Goal: Navigation & Orientation: Understand site structure

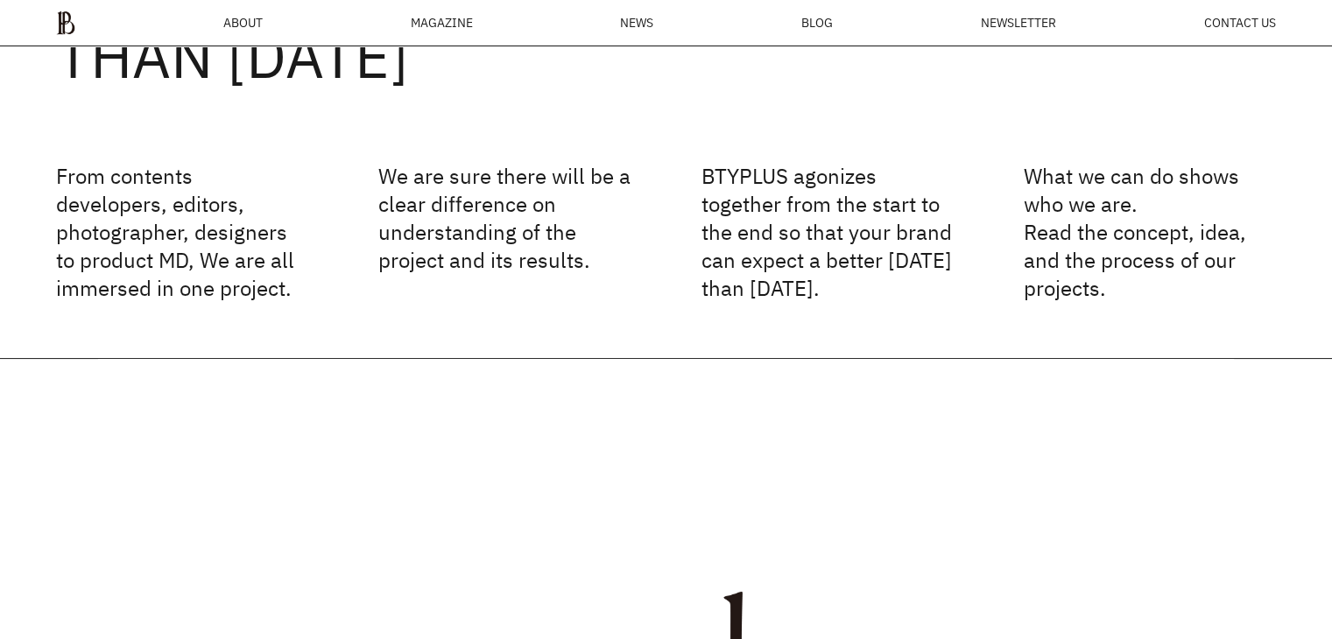
click at [468, 323] on div "BETTER [DATE] THAN [DATE] From contents developers, editors, photographer, desi…" at bounding box center [666, 83] width 1332 height 550
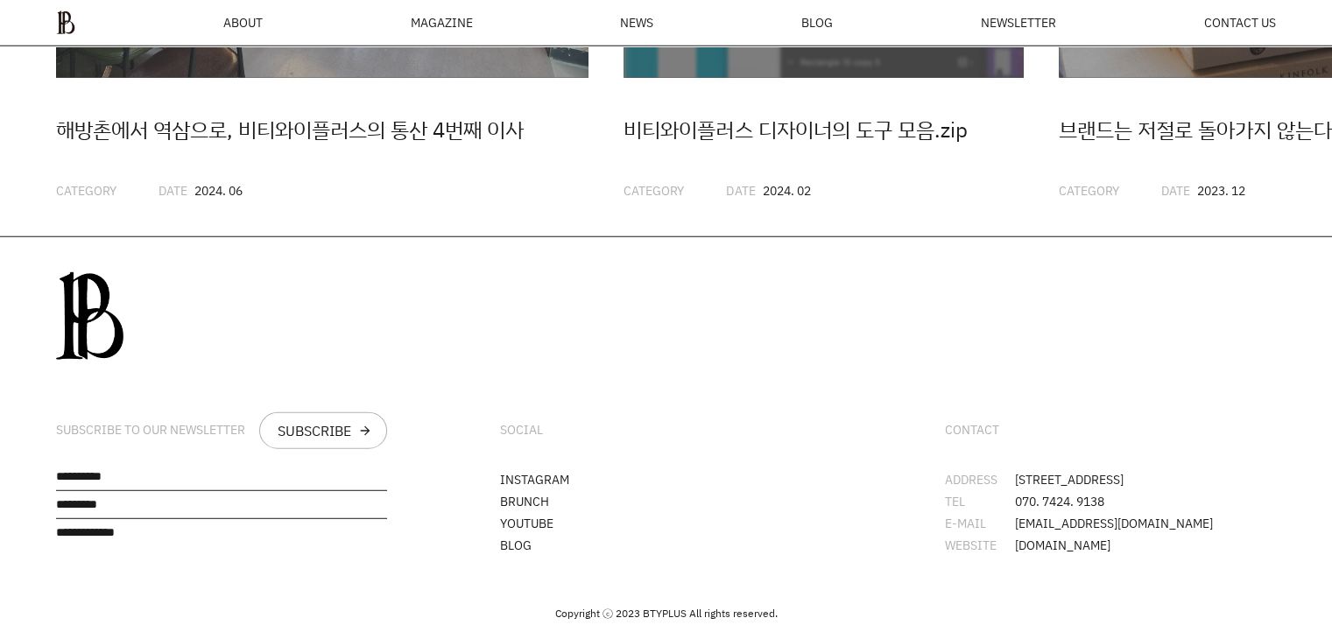
scroll to position [4737, 0]
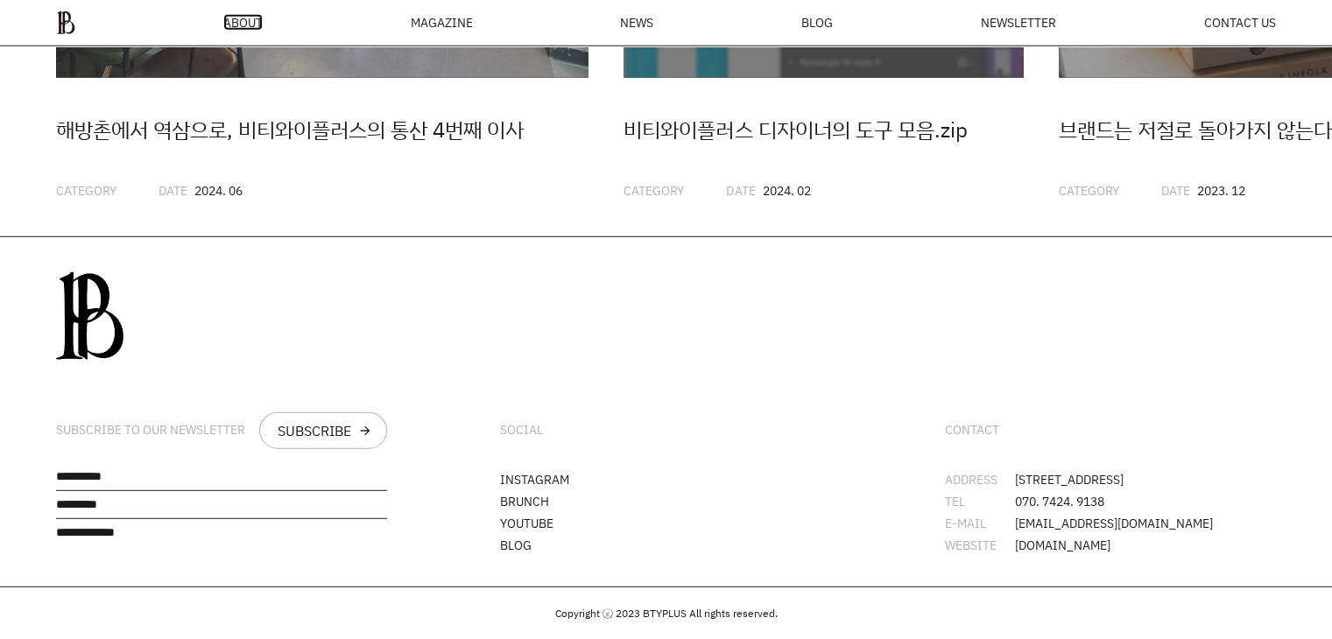
click at [233, 29] on span "ABOUT" at bounding box center [242, 23] width 39 height 12
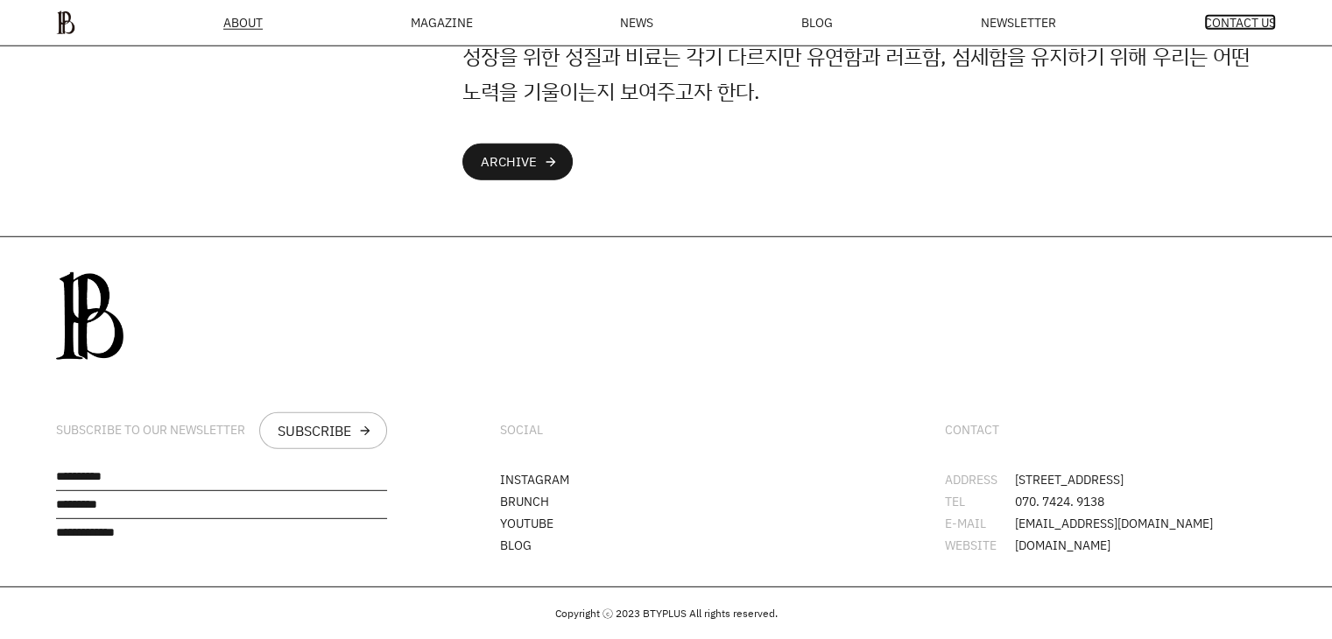
click at [1204, 23] on span "CONTACT US" at bounding box center [1240, 23] width 72 height 12
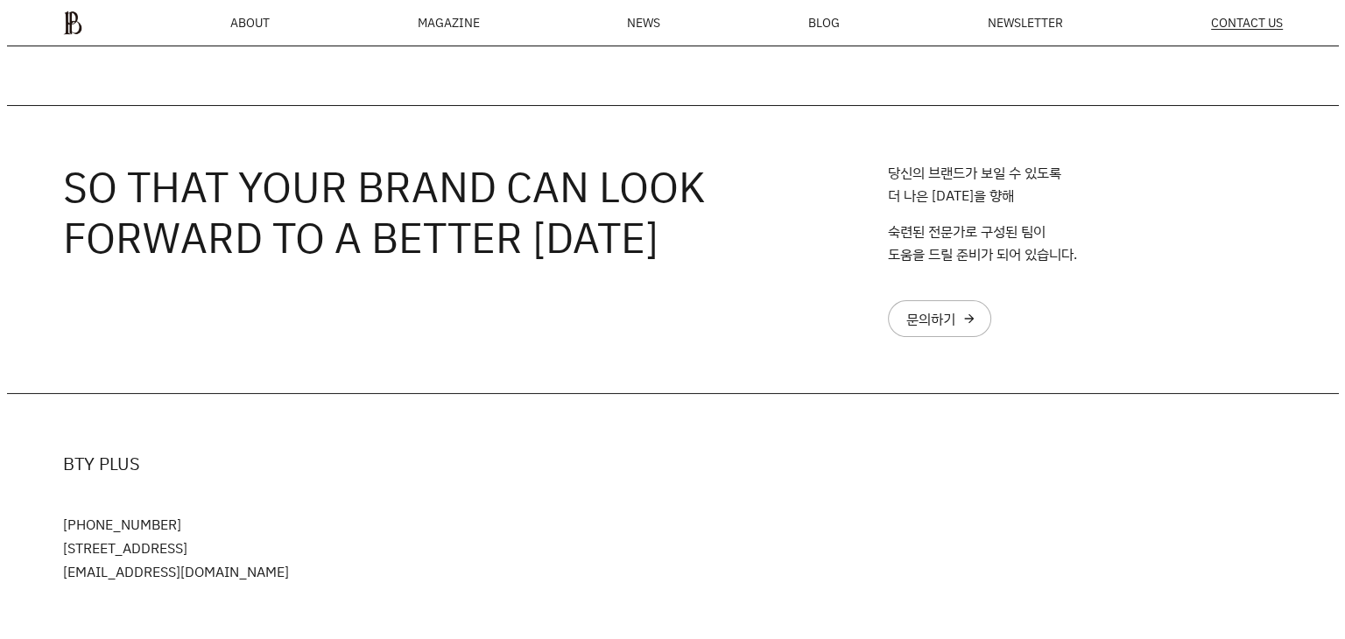
scroll to position [151, 0]
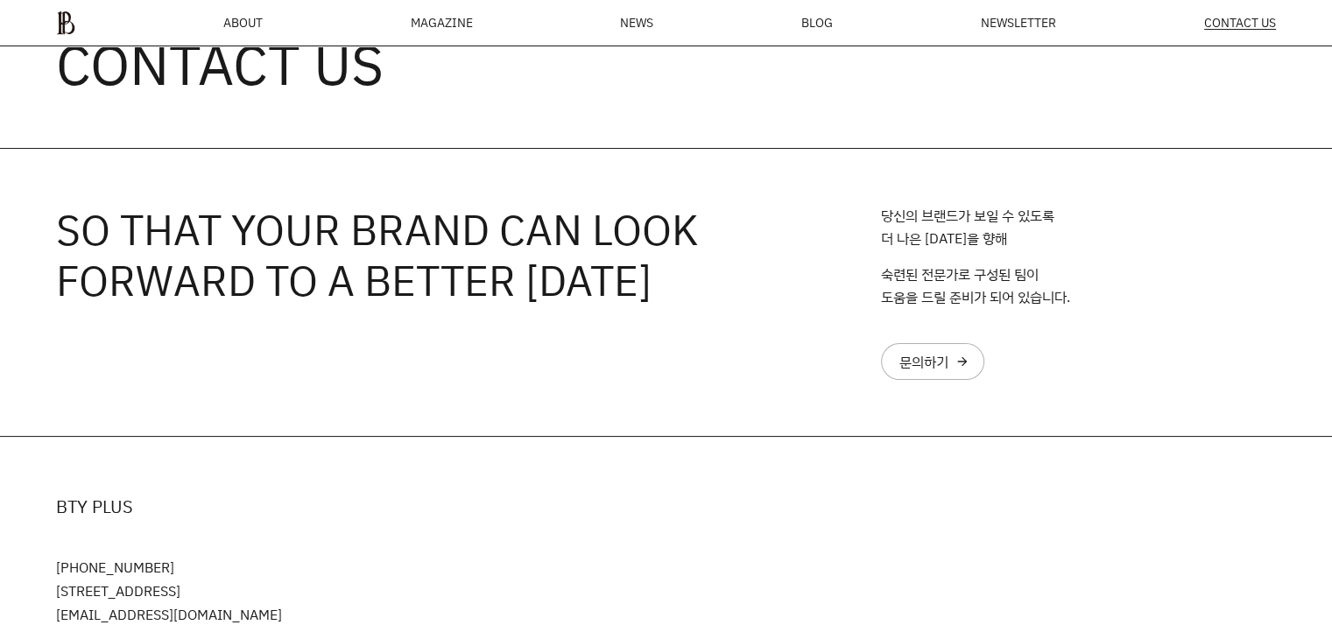
click at [454, 22] on div "MAGAZINE" at bounding box center [441, 23] width 62 height 12
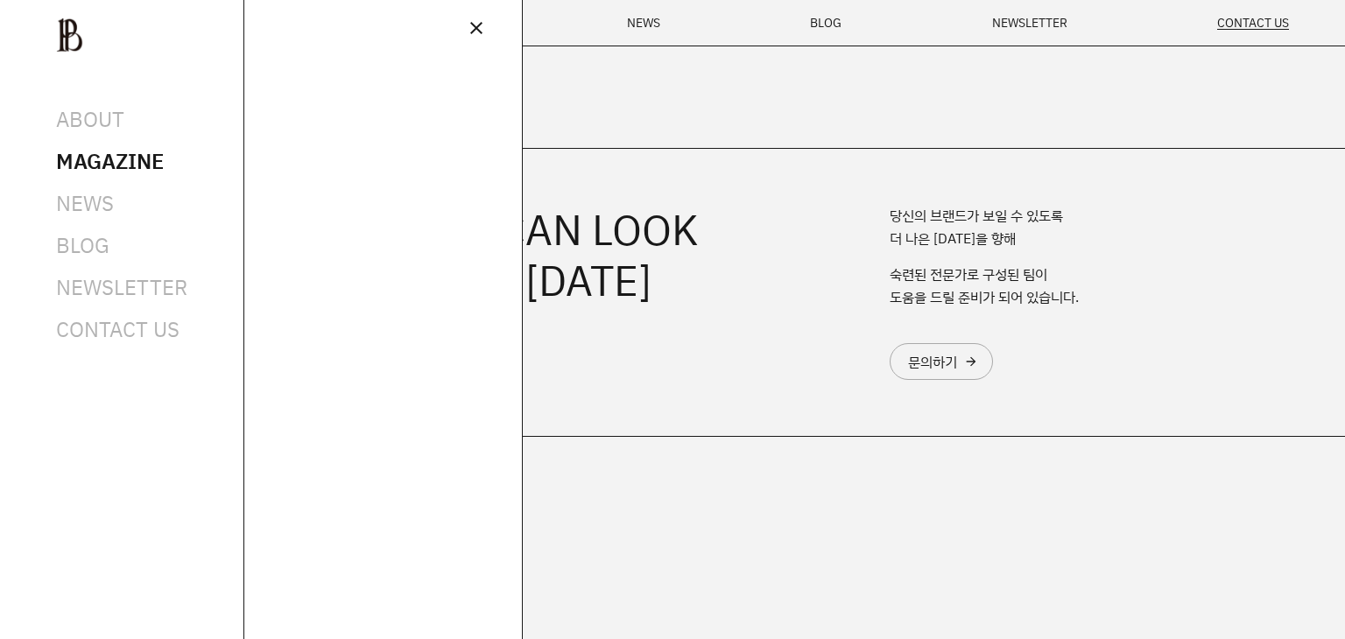
scroll to position [0, 0]
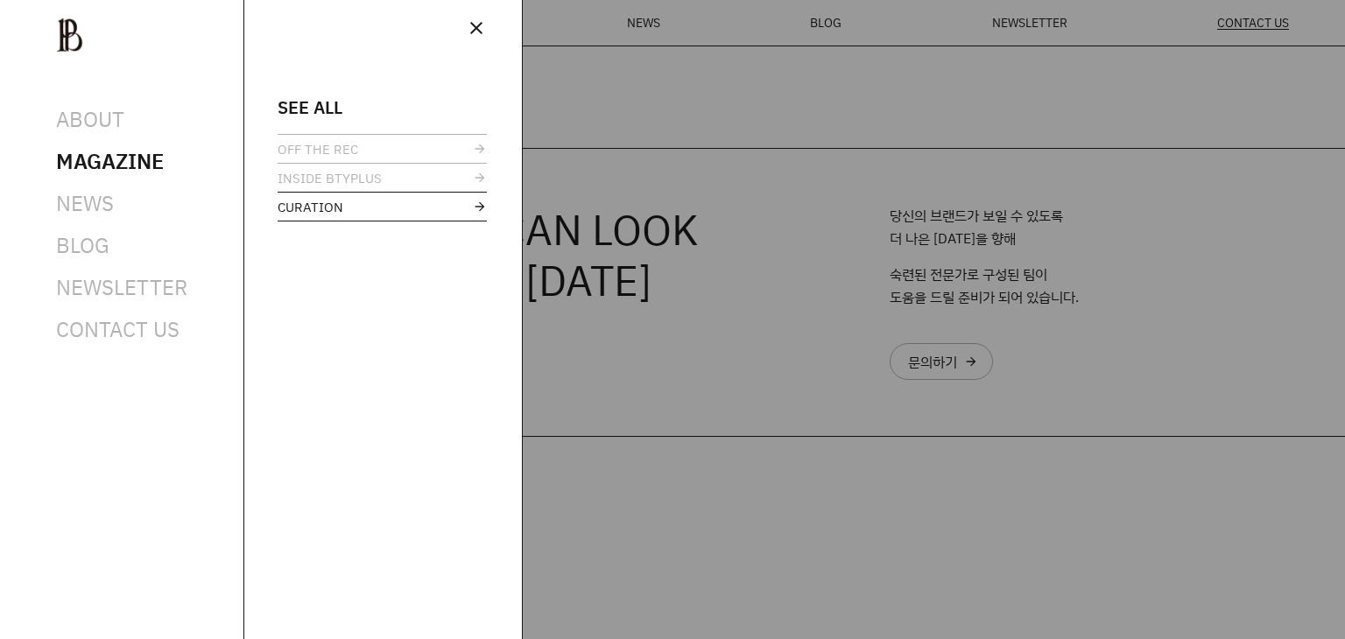
click at [321, 207] on span "CURATION" at bounding box center [311, 207] width 66 height 13
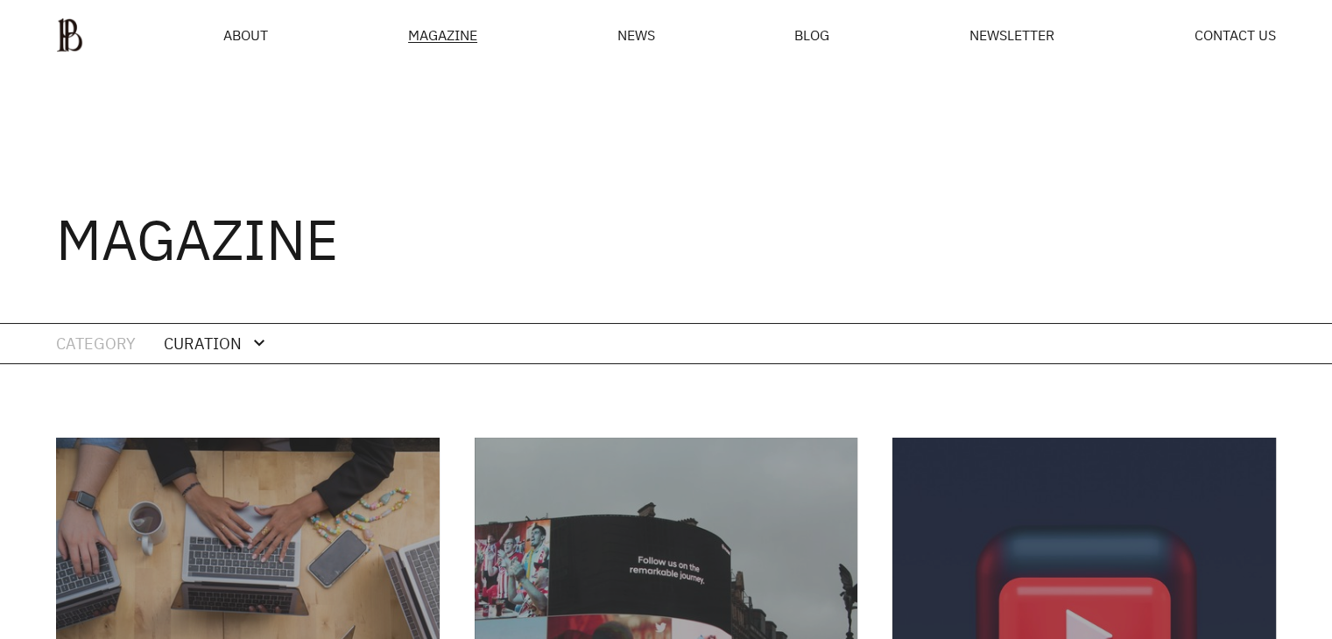
click at [442, 35] on div "MAGAZINE" at bounding box center [442, 35] width 69 height 15
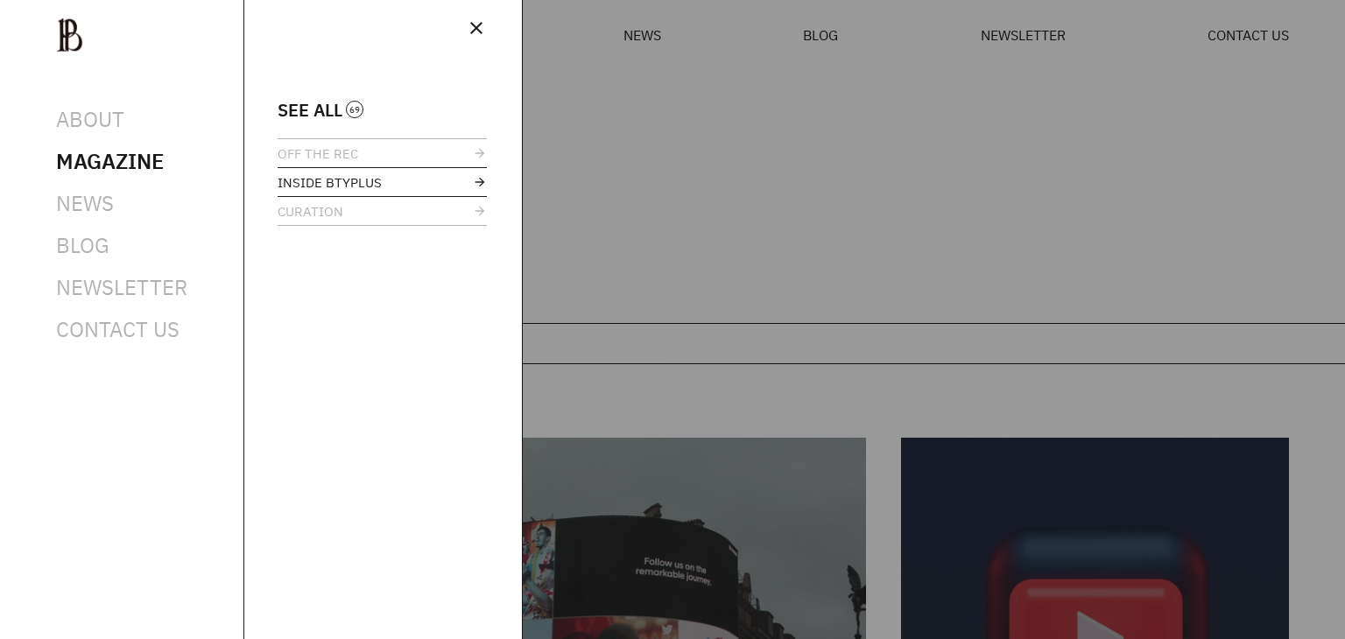
click at [343, 176] on span "INSIDE BTYPLUS" at bounding box center [330, 182] width 104 height 13
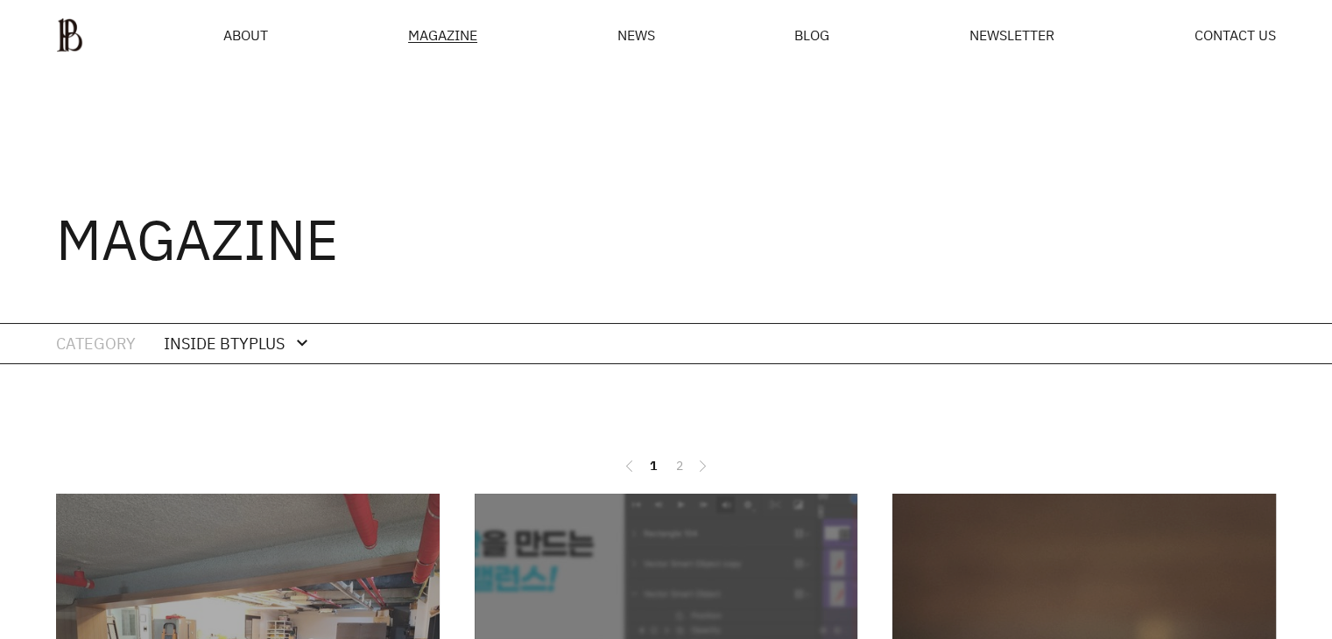
click at [1285, 426] on div at bounding box center [666, 429] width 1332 height 18
click at [1000, 38] on span "NEWSLETTER" at bounding box center [1011, 35] width 85 height 14
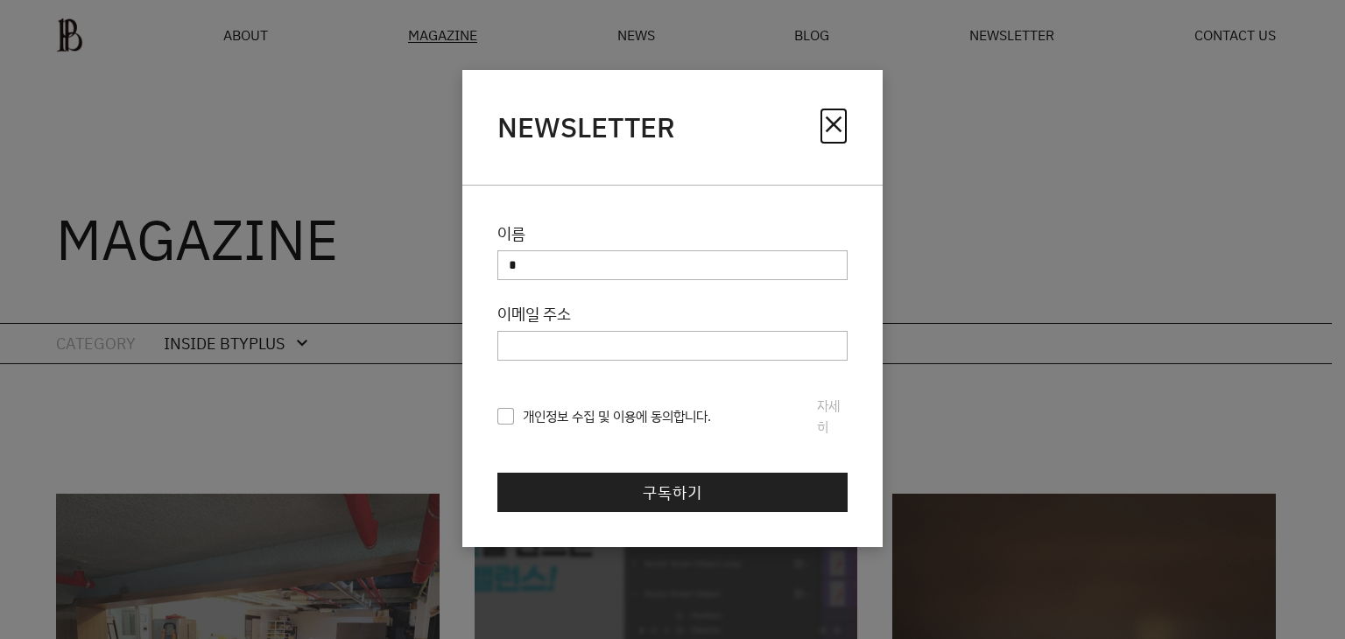
click at [847, 122] on span "close" at bounding box center [834, 124] width 28 height 28
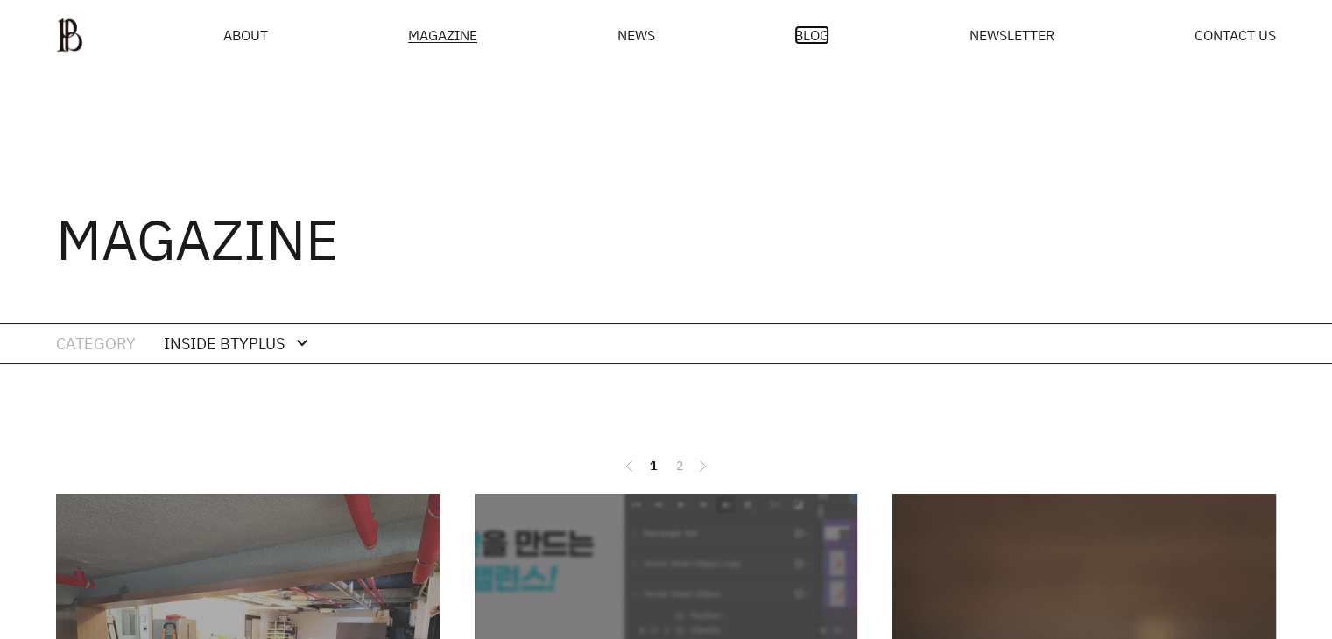
click at [813, 41] on span "BLOG" at bounding box center [811, 35] width 35 height 14
click at [231, 28] on span "ABOUT" at bounding box center [245, 35] width 45 height 14
